Goal: Task Accomplishment & Management: Manage account settings

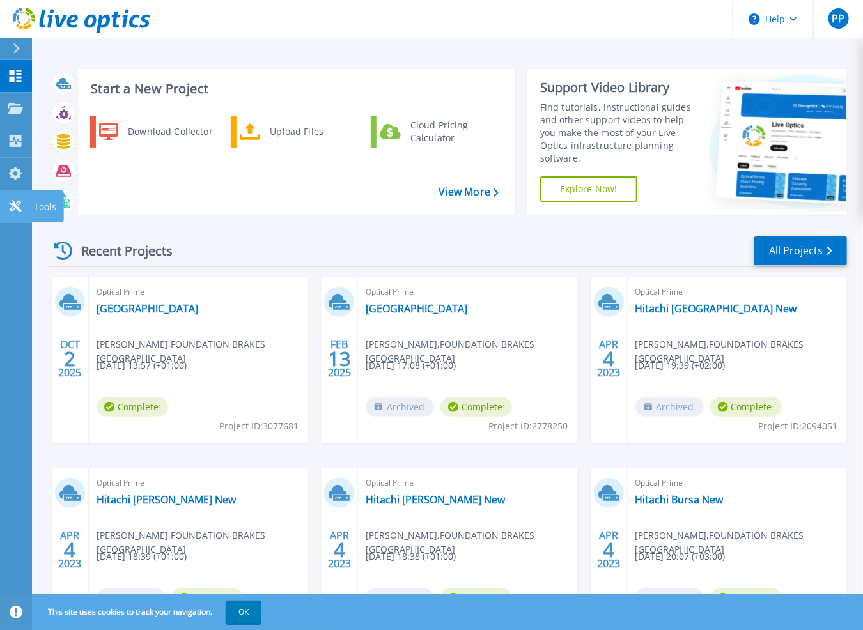
click at [12, 207] on icon at bounding box center [15, 206] width 12 height 12
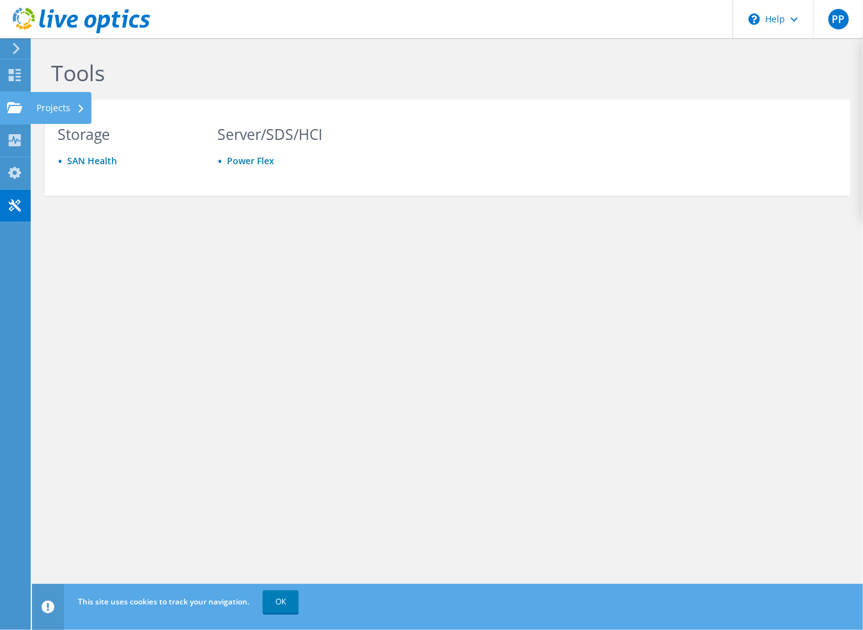
click at [31, 102] on div "Projects" at bounding box center [60, 108] width 61 height 32
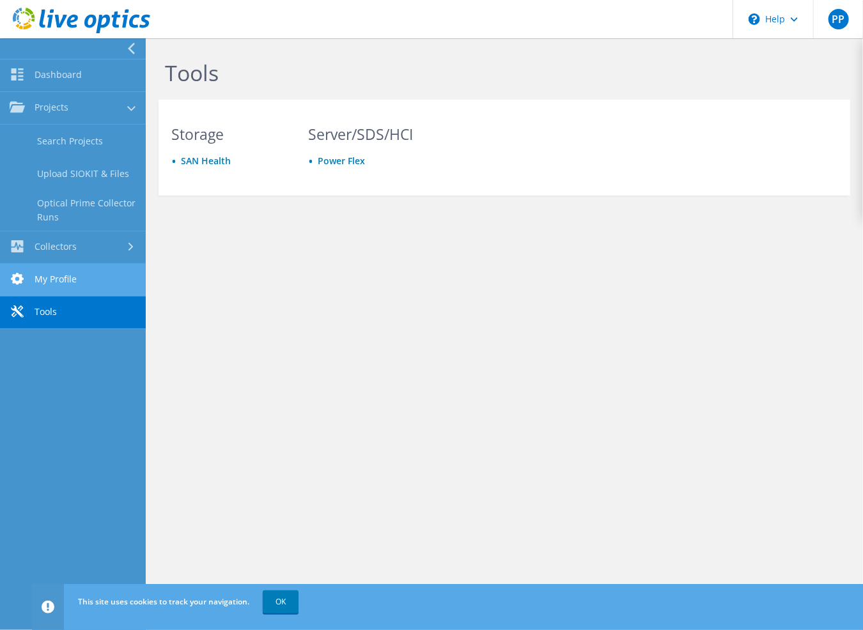
click at [69, 284] on link "My Profile" at bounding box center [73, 280] width 146 height 33
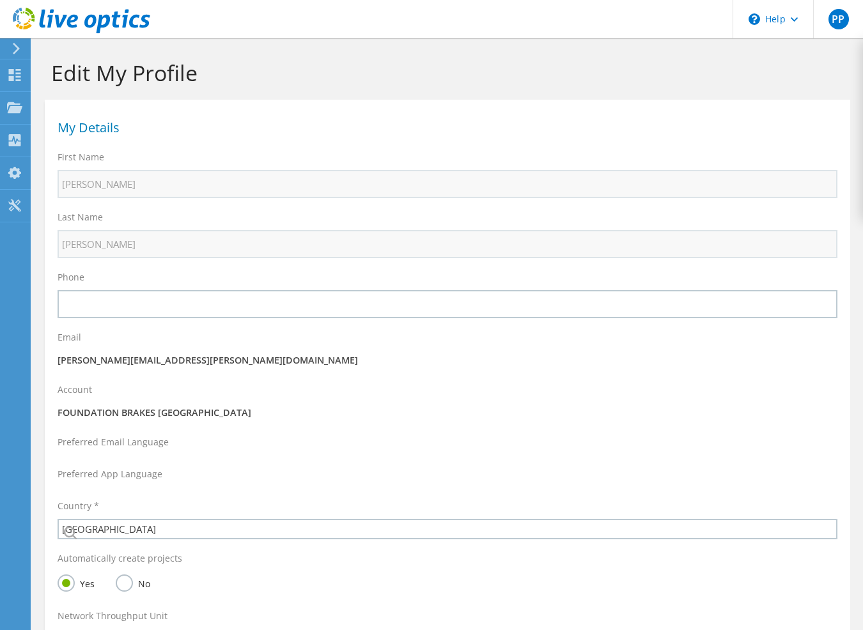
select select "73"
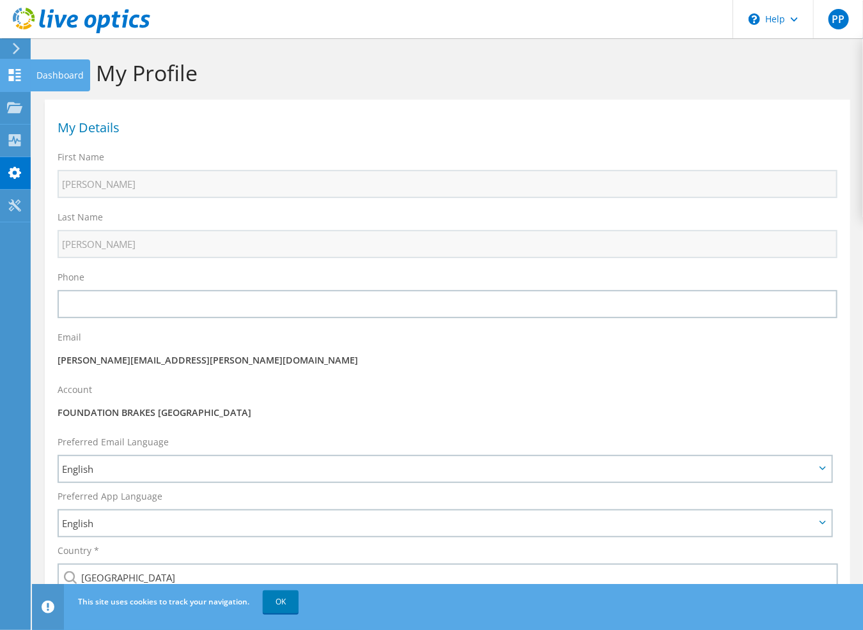
click at [12, 70] on use at bounding box center [15, 75] width 12 height 12
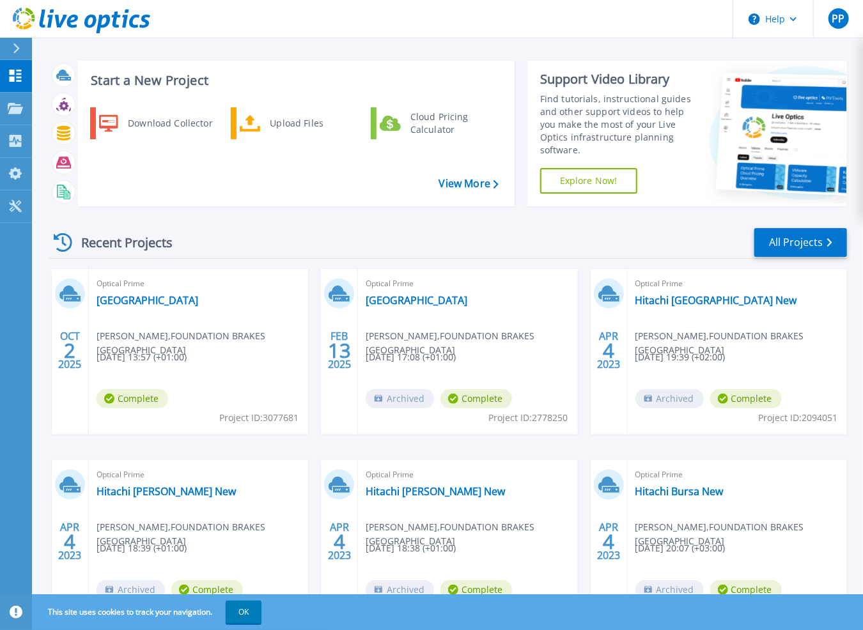
scroll to position [77, 0]
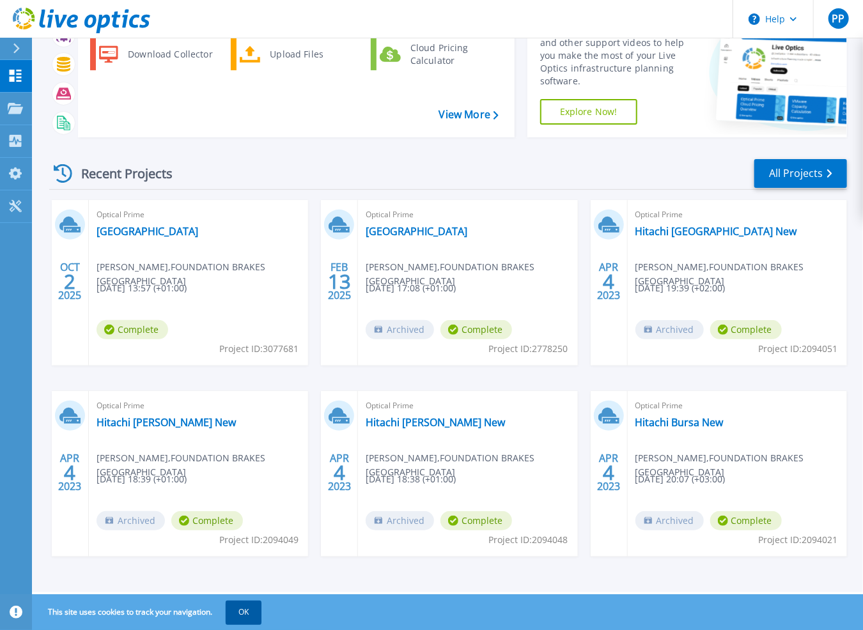
click at [240, 614] on button "OK" at bounding box center [244, 612] width 36 height 23
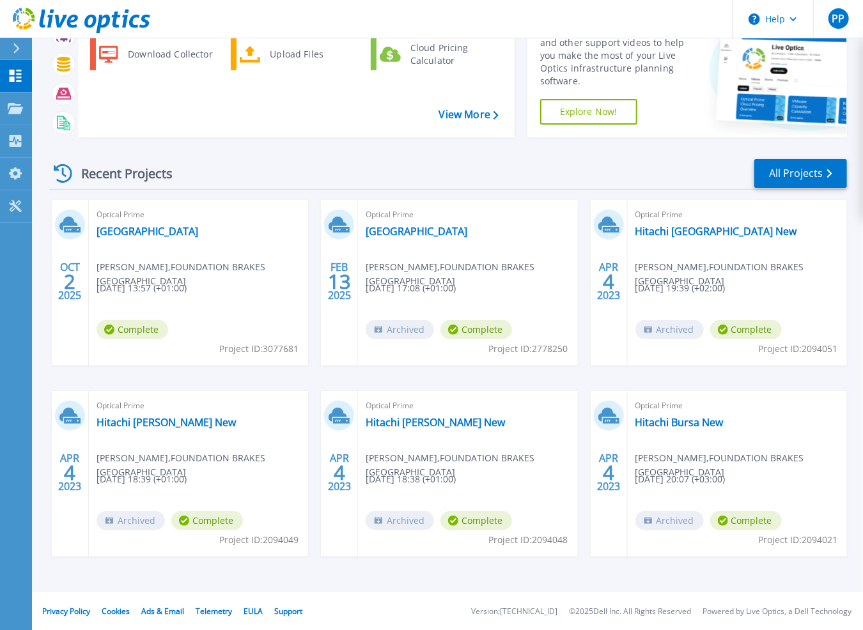
scroll to position [0, 0]
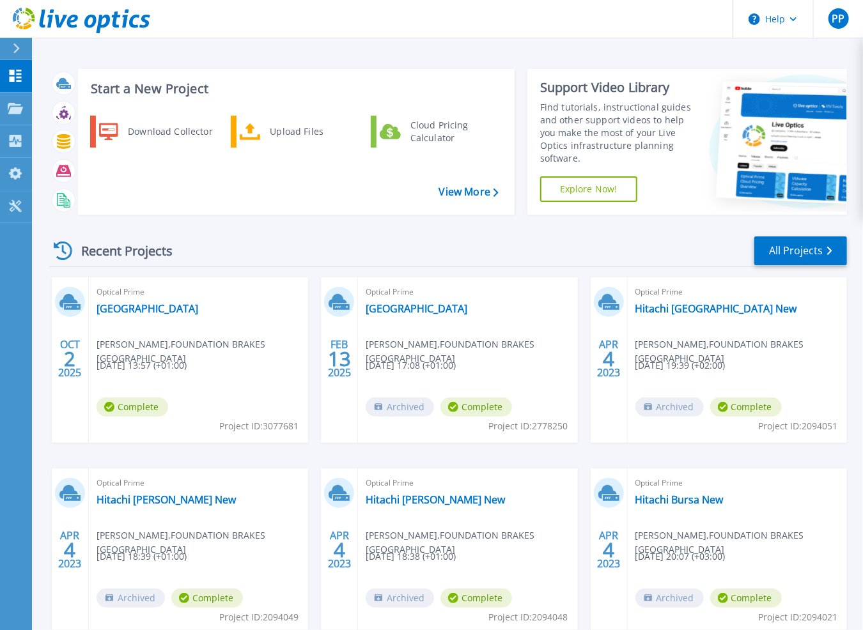
click at [20, 44] on div at bounding box center [22, 49] width 20 height 22
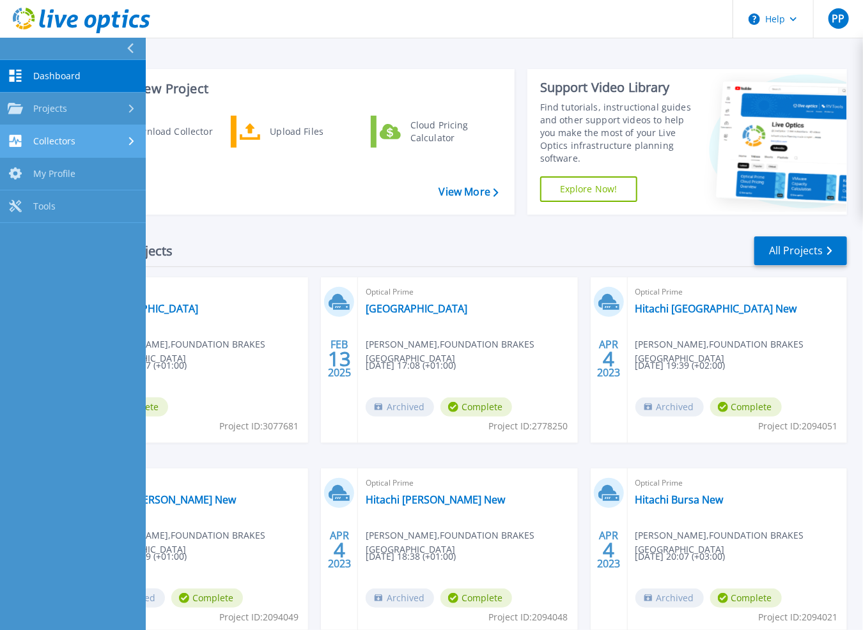
click at [59, 144] on span "Collectors" at bounding box center [54, 141] width 42 height 12
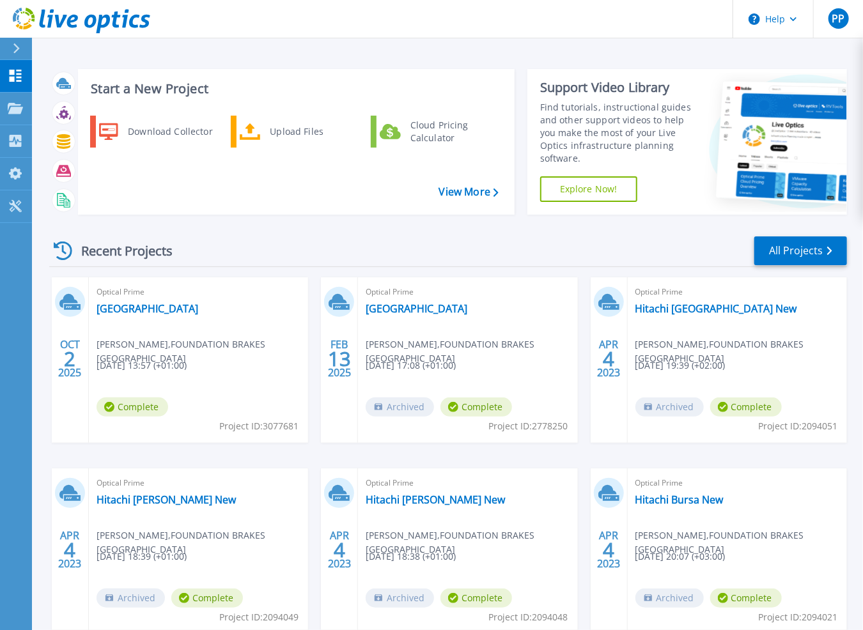
click at [653, 54] on div "Start a New Project Download Collector Upload Files Cloud Pricing Calculator Vi…" at bounding box center [447, 335] width 831 height 670
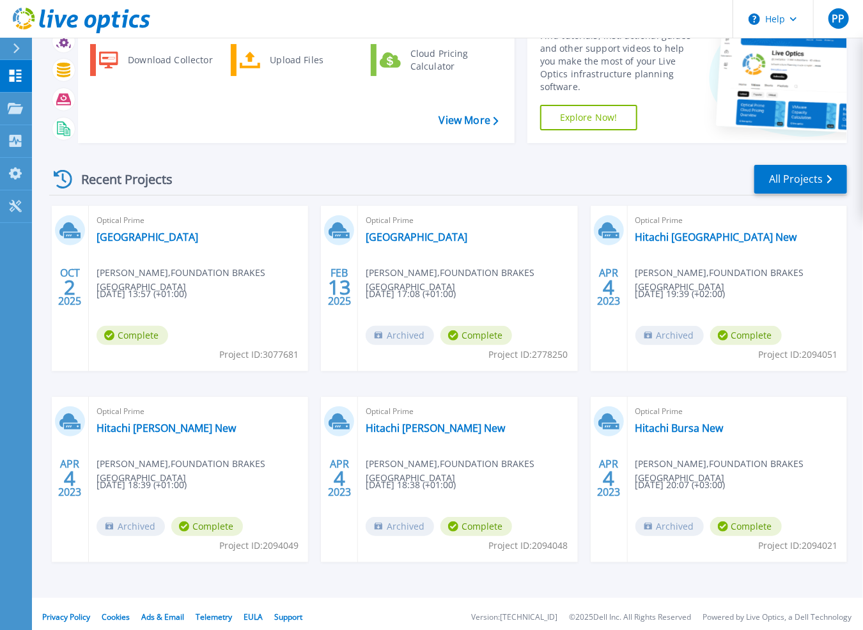
scroll to position [77, 0]
